Goal: Information Seeking & Learning: Understand process/instructions

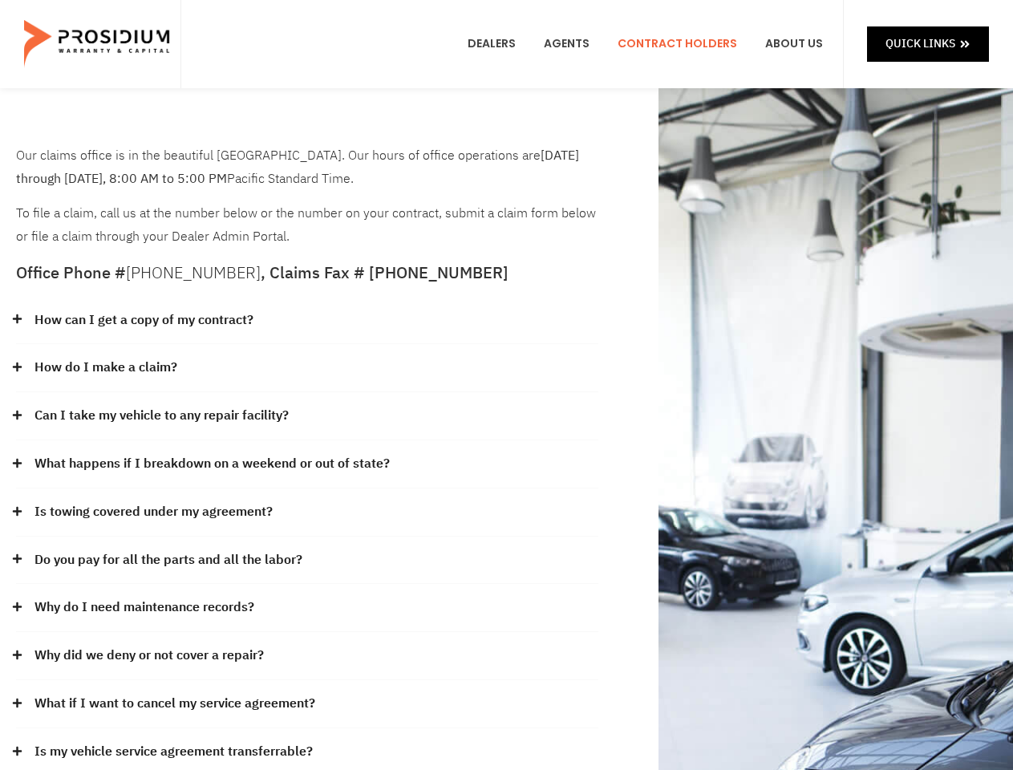
click at [506, 385] on div "How do I make a claim?" at bounding box center [307, 368] width 582 height 48
click at [307, 321] on div "How can I get a copy of my contract?" at bounding box center [307, 321] width 582 height 48
click at [143, 320] on link "How can I get a copy of my contract?" at bounding box center [143, 320] width 219 height 23
click at [307, 368] on div "How do I make a claim?" at bounding box center [307, 368] width 582 height 48
click at [105, 367] on link "How do I make a claim?" at bounding box center [105, 367] width 143 height 23
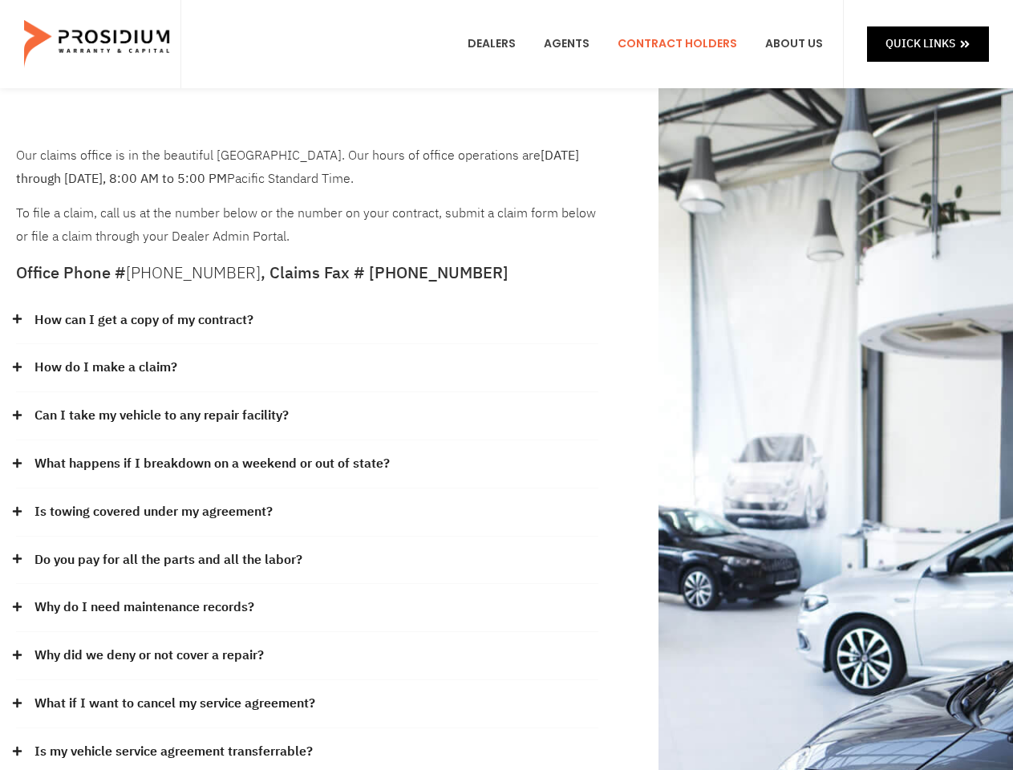
click at [307, 416] on div "Can I take my vehicle to any repair facility?" at bounding box center [307, 416] width 582 height 48
click at [162, 416] on link "Can I take my vehicle to any repair facility?" at bounding box center [161, 415] width 254 height 23
click at [307, 465] on link "What happens if I breakdown on a weekend or out of state?" at bounding box center [211, 463] width 355 height 23
click at [210, 464] on link "What happens if I breakdown on a weekend or out of state?" at bounding box center [211, 463] width 355 height 23
click at [307, 513] on div "Is towing covered under my agreement?" at bounding box center [307, 513] width 582 height 48
